Goal: Task Accomplishment & Management: Use online tool/utility

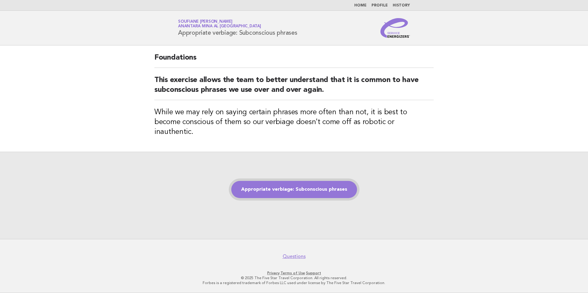
click at [280, 187] on link "Appropriate verbiage: Subconscious phrases" at bounding box center [294, 189] width 126 height 17
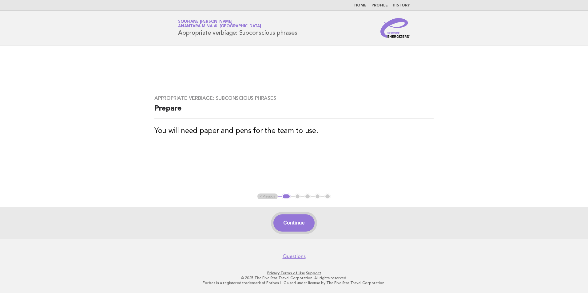
click at [298, 228] on button "Continue" at bounding box center [293, 223] width 41 height 17
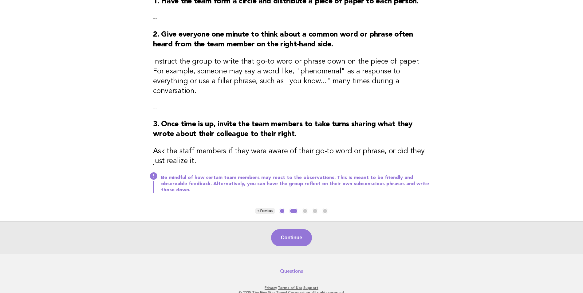
click at [295, 229] on button "Continue" at bounding box center [291, 237] width 41 height 17
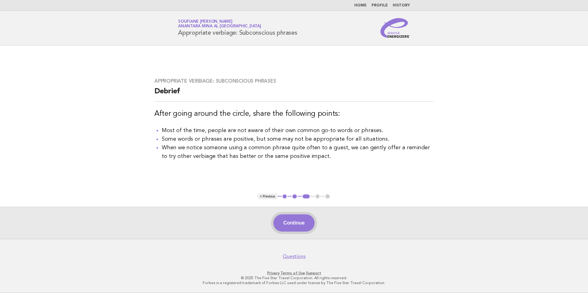
click at [293, 223] on button "Continue" at bounding box center [293, 223] width 41 height 17
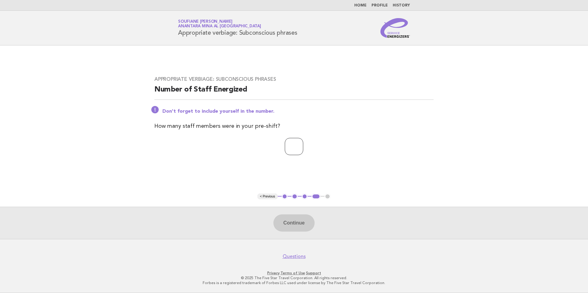
click at [299, 149] on input "number" at bounding box center [294, 146] width 18 height 17
type input "*"
click at [291, 221] on button "Continue" at bounding box center [293, 223] width 41 height 17
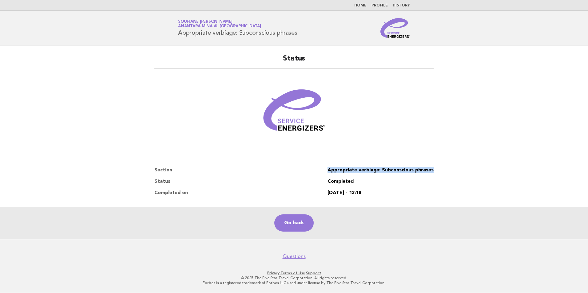
drag, startPoint x: 434, startPoint y: 170, endPoint x: 329, endPoint y: 169, distance: 104.3
click at [329, 169] on div "Status Section Appropriate verbiage: Subconscious phrases Status Completed Comp…" at bounding box center [294, 126] width 294 height 160
copy dl "Appropriate verbiage: Subconscious phrases"
click at [288, 229] on link "Go back" at bounding box center [293, 223] width 39 height 17
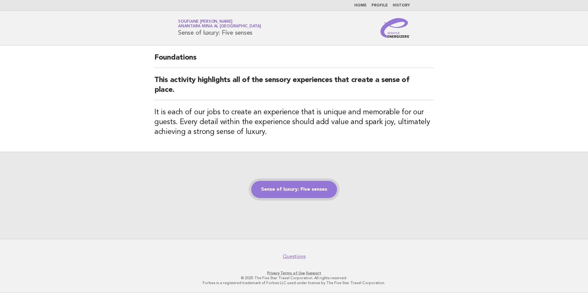
click at [298, 191] on link "Sense of luxury: Five senses" at bounding box center [294, 189] width 86 height 17
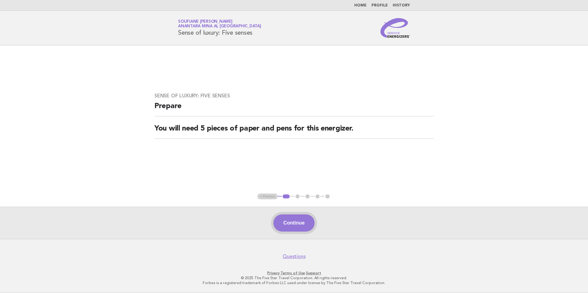
click at [299, 225] on button "Continue" at bounding box center [293, 223] width 41 height 17
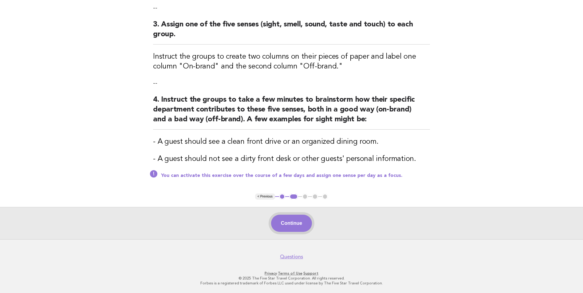
click at [293, 222] on button "Continue" at bounding box center [291, 223] width 41 height 17
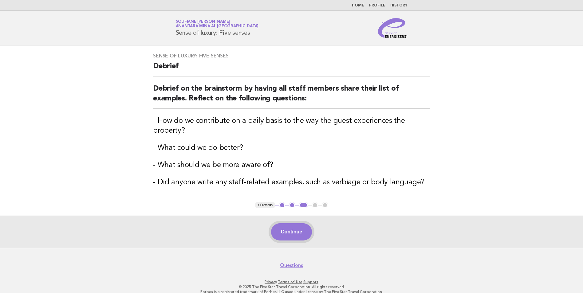
click at [289, 234] on button "Continue" at bounding box center [291, 232] width 41 height 17
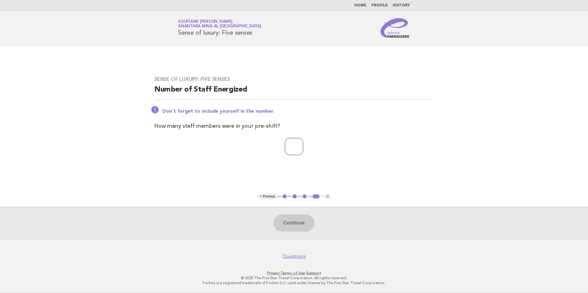
click at [292, 148] on input "number" at bounding box center [294, 146] width 18 height 17
type input "*"
click at [291, 226] on button "Continue" at bounding box center [293, 223] width 41 height 17
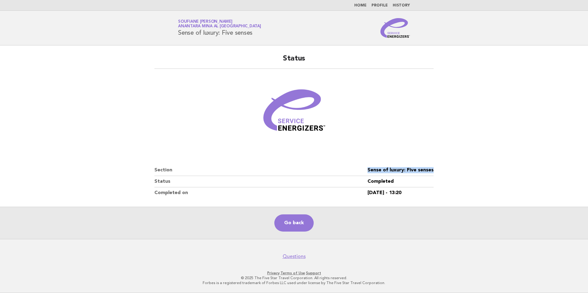
drag, startPoint x: 435, startPoint y: 170, endPoint x: 368, endPoint y: 170, distance: 67.7
click at [368, 170] on div "Status Section Sense of luxury: Five senses Status Completed Completed on 12/Se…" at bounding box center [294, 126] width 294 height 160
copy dl "Sense of luxury: Five senses"
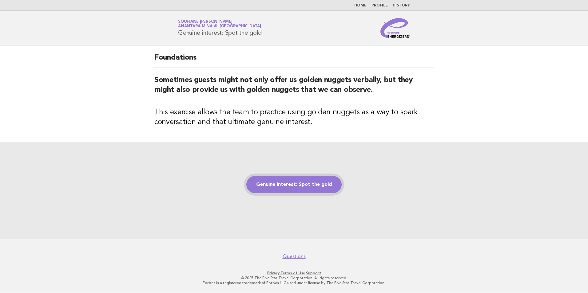
click at [285, 185] on link "Genuine interest: Spot the gold" at bounding box center [293, 184] width 95 height 17
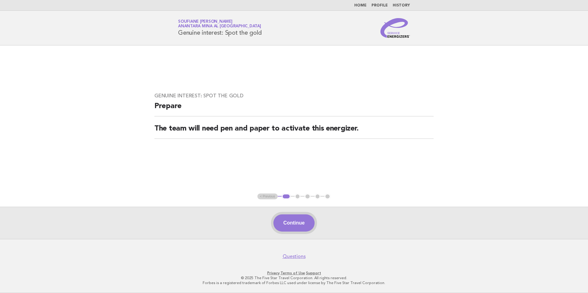
click at [292, 224] on button "Continue" at bounding box center [293, 223] width 41 height 17
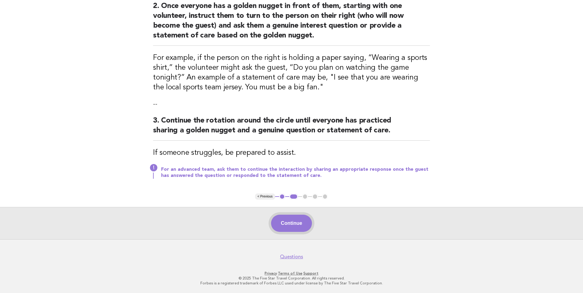
click at [290, 224] on button "Continue" at bounding box center [291, 223] width 41 height 17
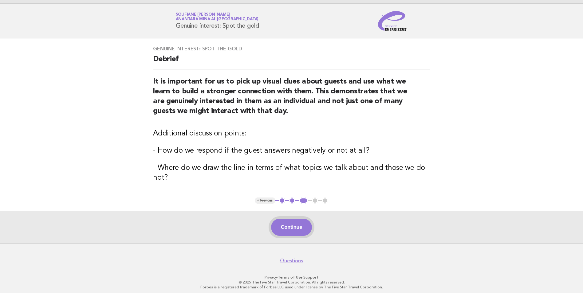
scroll to position [11, 0]
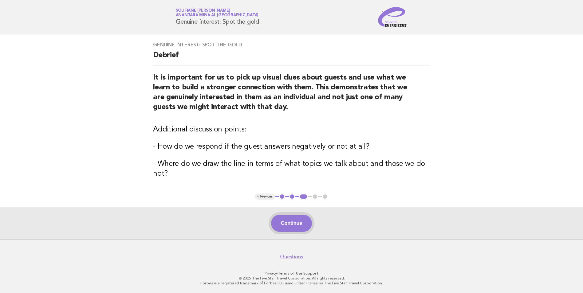
click at [288, 232] on button "Continue" at bounding box center [291, 223] width 41 height 17
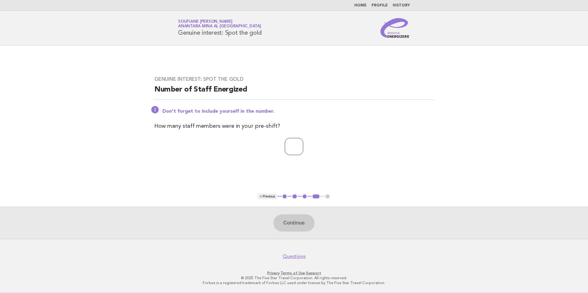
click at [297, 146] on input "number" at bounding box center [294, 146] width 18 height 17
type input "*"
click at [290, 222] on button "Continue" at bounding box center [293, 223] width 41 height 17
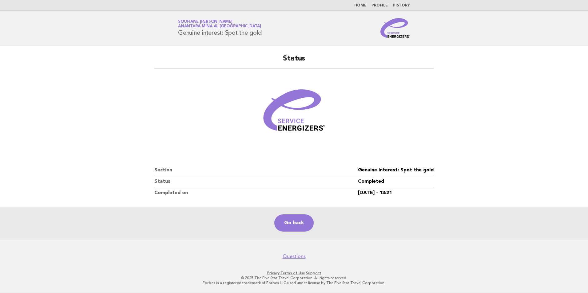
click at [424, 169] on dd "Genuine interest: Spot the gold" at bounding box center [396, 170] width 76 height 11
copy dl "Genuine interest: Spot the gold"
